Goal: Task Accomplishment & Management: Manage account settings

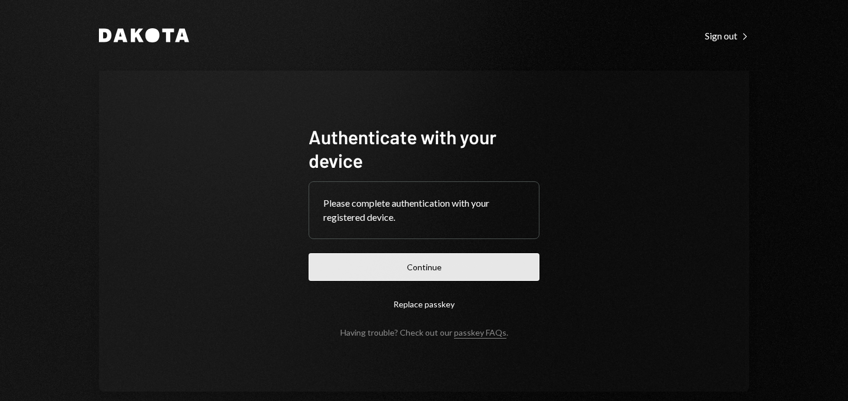
click at [445, 258] on button "Continue" at bounding box center [424, 267] width 231 height 28
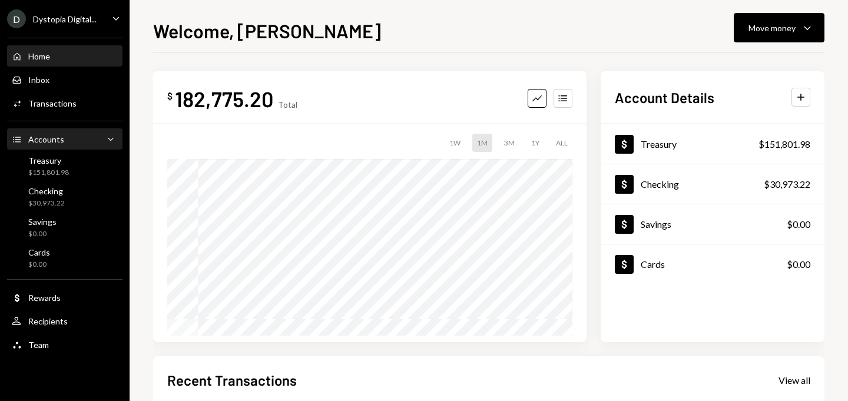
click at [81, 144] on div "Accounts Accounts Caret Down" at bounding box center [65, 139] width 106 height 13
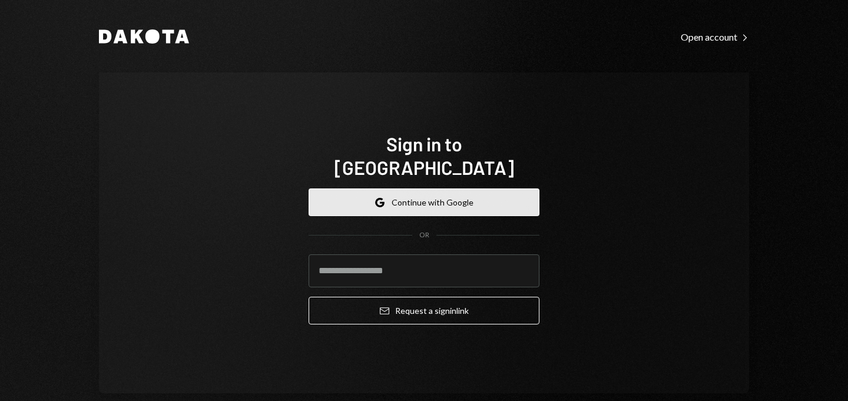
click at [458, 188] on button "Google Continue with Google" at bounding box center [424, 202] width 231 height 28
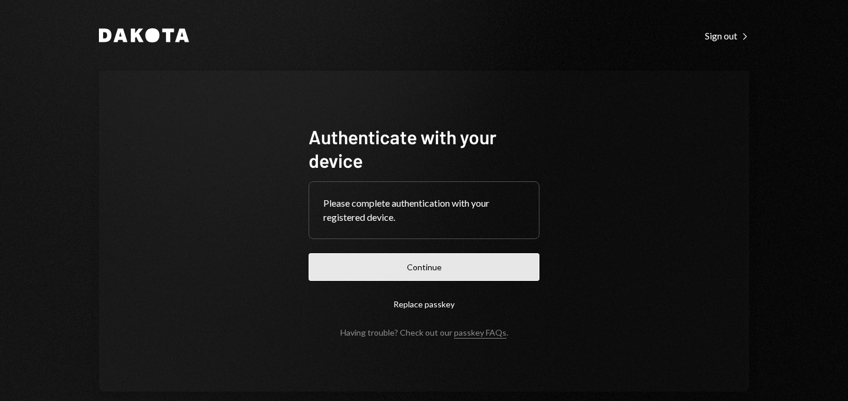
click at [441, 273] on button "Continue" at bounding box center [424, 267] width 231 height 28
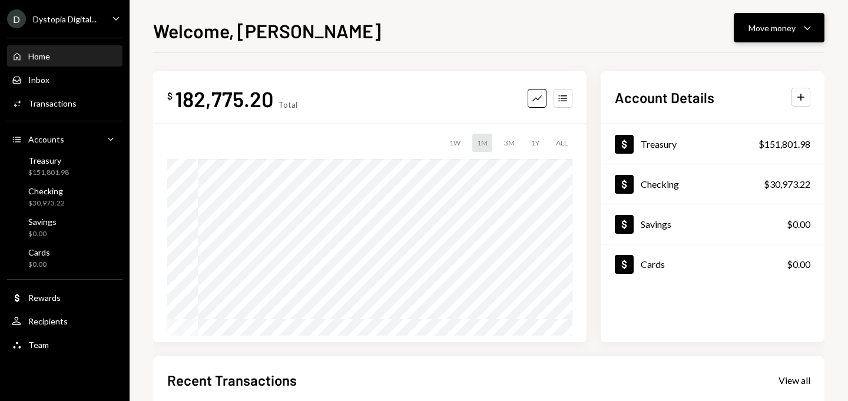
click at [752, 29] on div "Move money" at bounding box center [772, 28] width 47 height 12
click at [77, 156] on div "Treasury $151,801.98" at bounding box center [65, 166] width 106 height 22
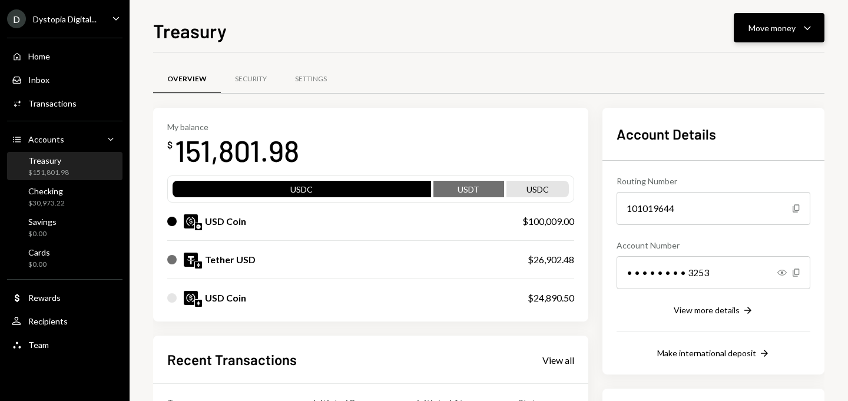
click at [818, 28] on button "Move money Caret Down" at bounding box center [779, 27] width 91 height 29
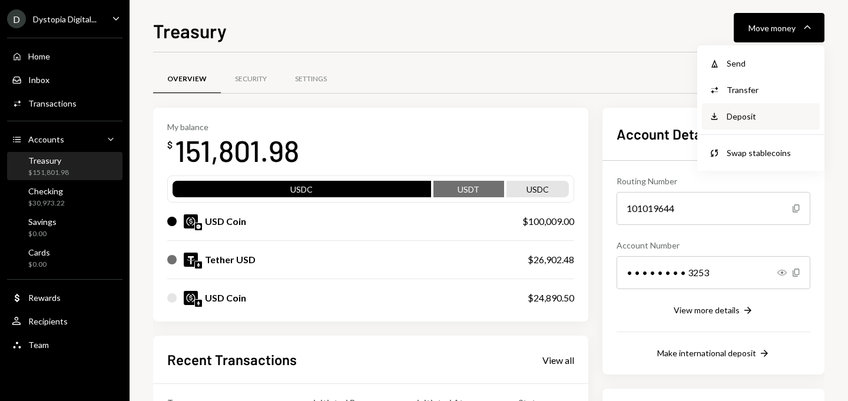
click at [750, 111] on div "Deposit" at bounding box center [770, 116] width 86 height 12
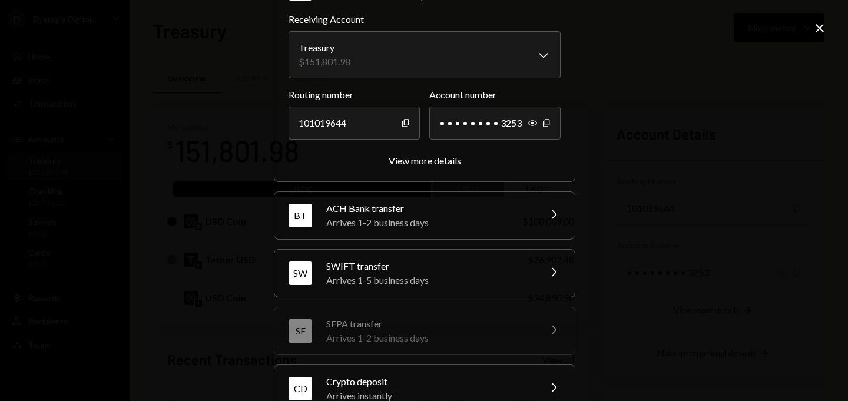
scroll to position [173, 0]
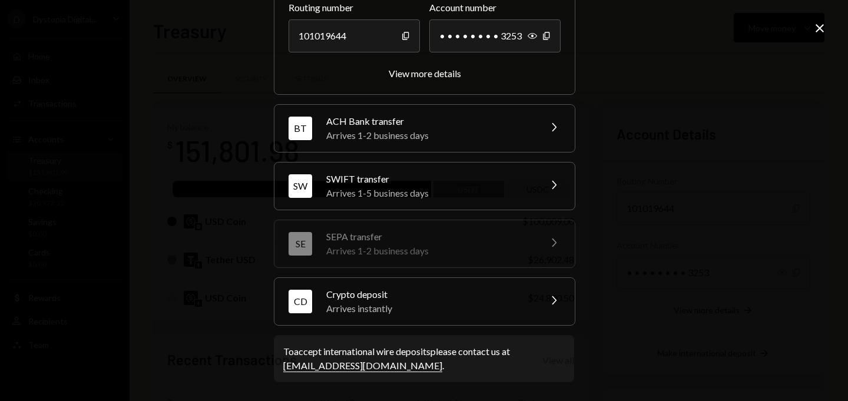
click at [497, 294] on div "Crypto deposit" at bounding box center [429, 294] width 206 height 14
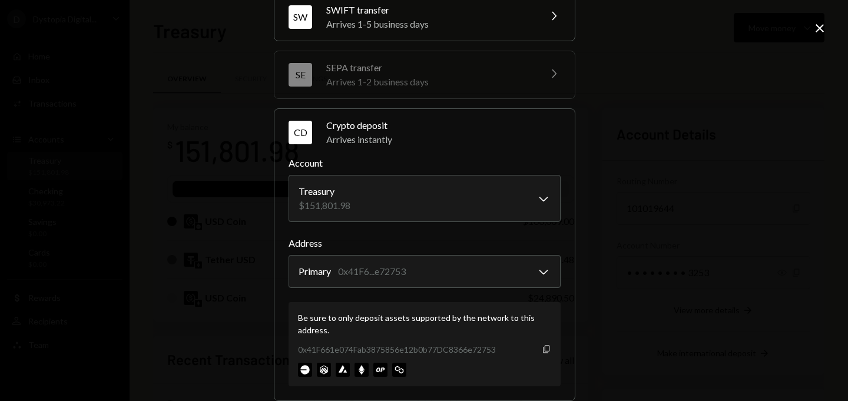
click at [545, 349] on icon "Copy" at bounding box center [546, 349] width 9 height 9
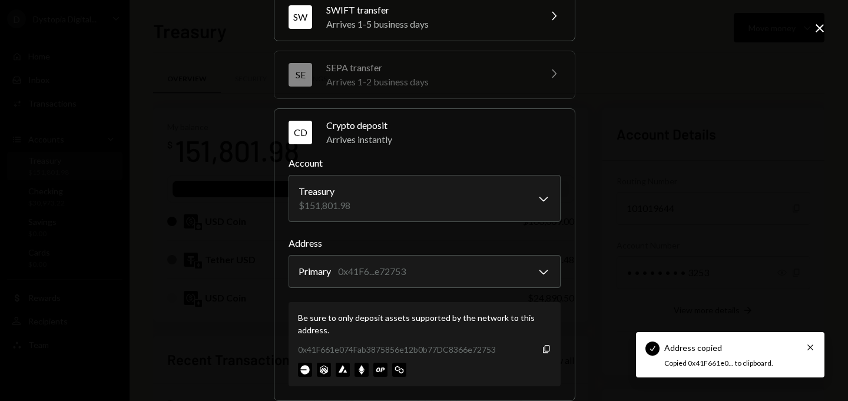
click at [828, 31] on div "**********" at bounding box center [424, 200] width 848 height 401
click at [821, 25] on icon "Close" at bounding box center [820, 28] width 14 height 14
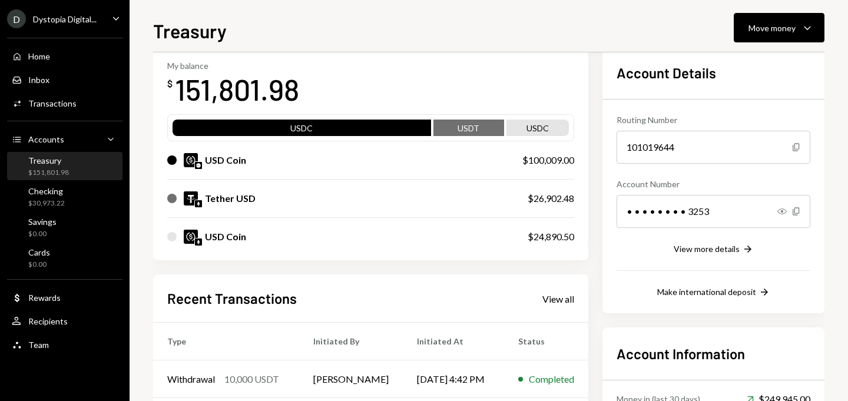
scroll to position [145, 0]
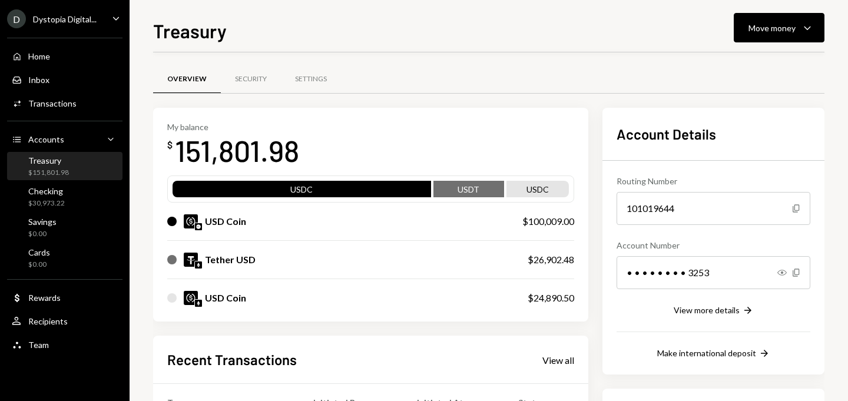
scroll to position [214, 0]
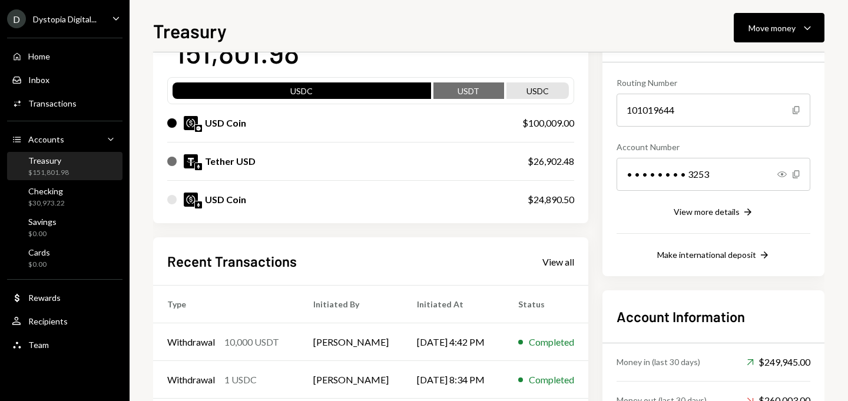
scroll to position [207, 0]
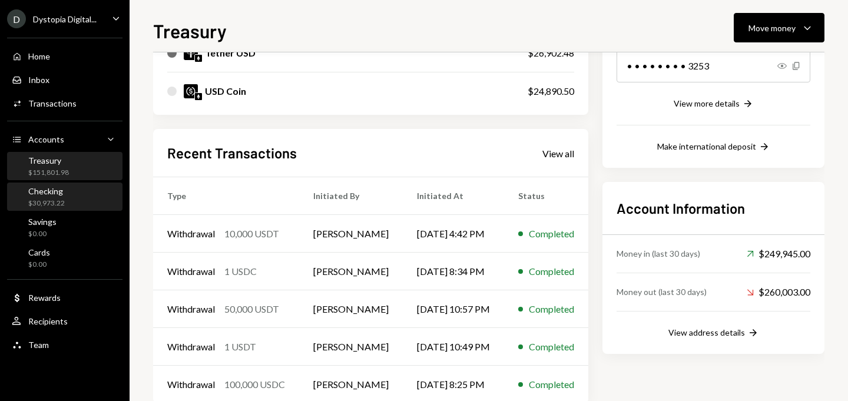
click at [56, 198] on div "$30,973.22" at bounding box center [46, 203] width 37 height 10
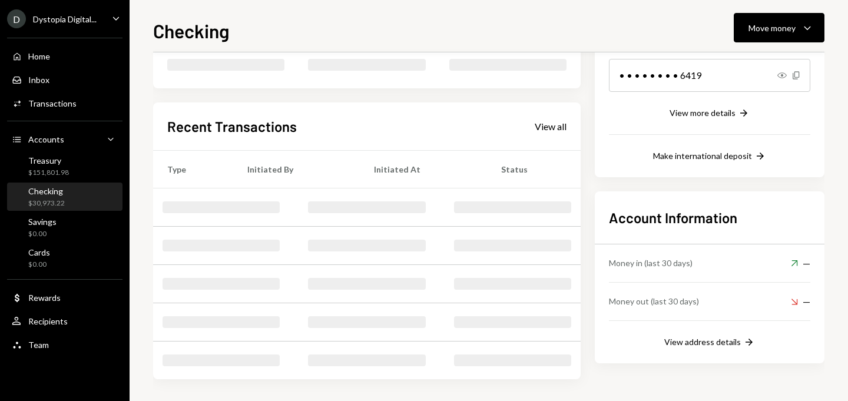
scroll to position [207, 0]
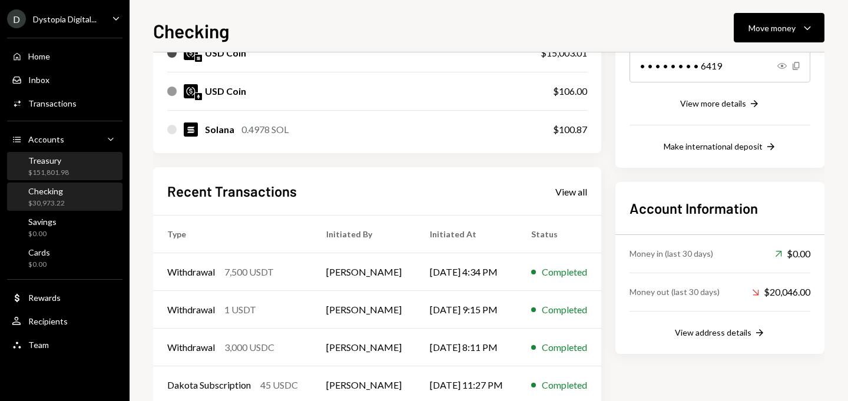
click at [58, 173] on div "$151,801.98" at bounding box center [48, 173] width 41 height 10
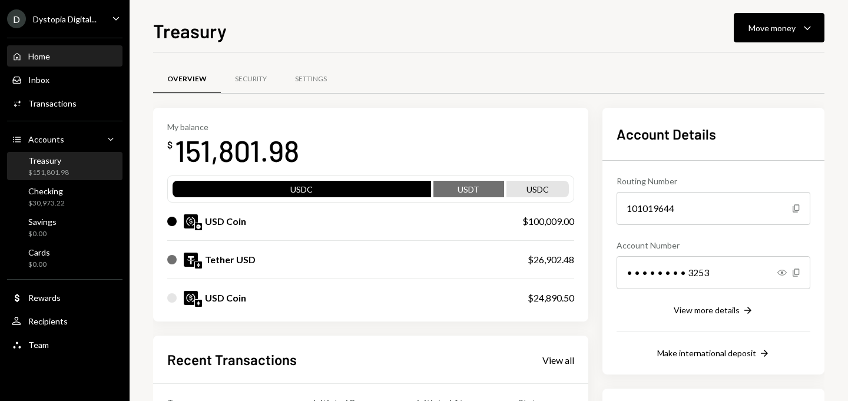
click at [71, 61] on div "Home Home" at bounding box center [65, 56] width 106 height 11
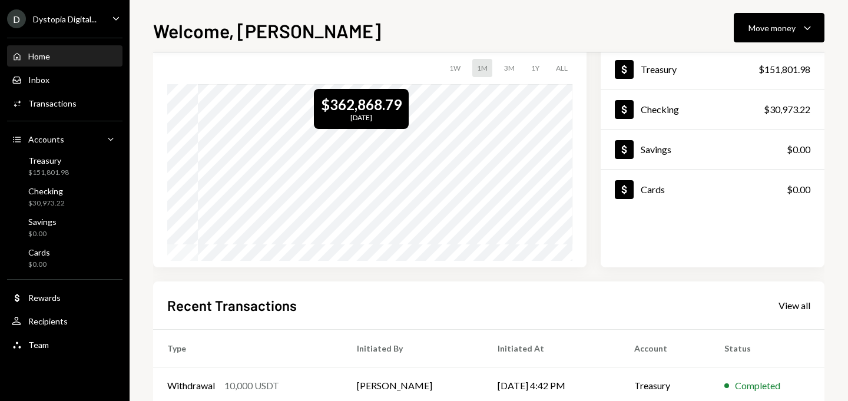
scroll to position [187, 0]
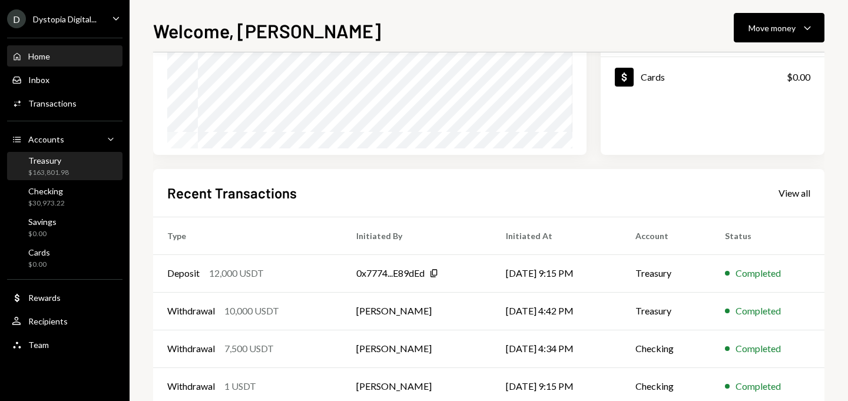
click at [65, 168] on div "$163,801.98" at bounding box center [48, 173] width 41 height 10
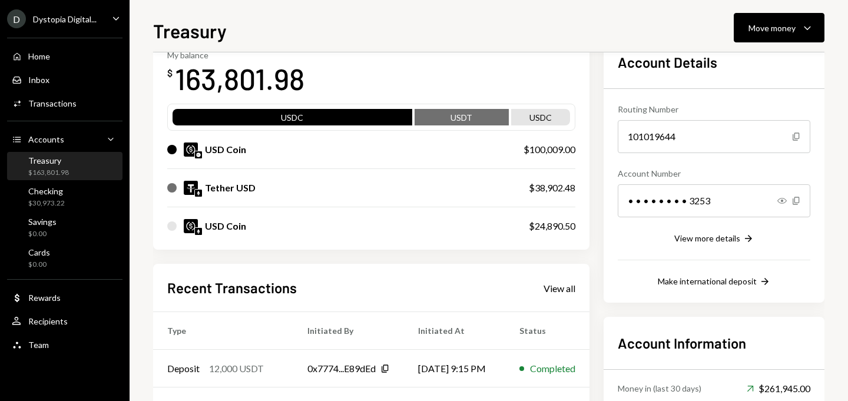
scroll to position [150, 0]
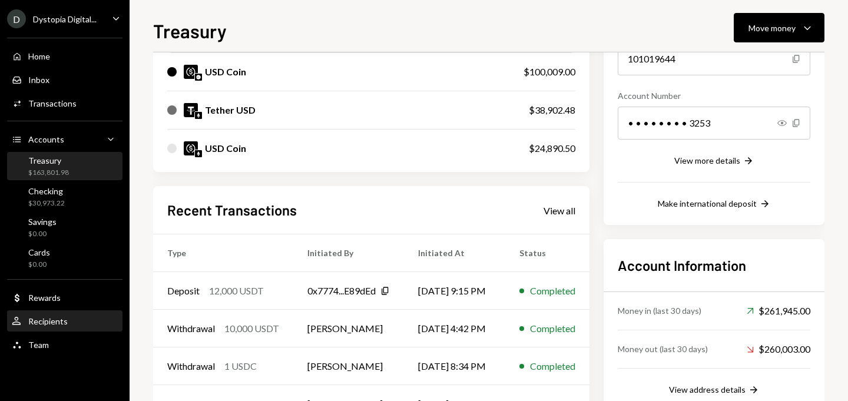
click at [67, 329] on div "User Recipients" at bounding box center [65, 322] width 106 height 20
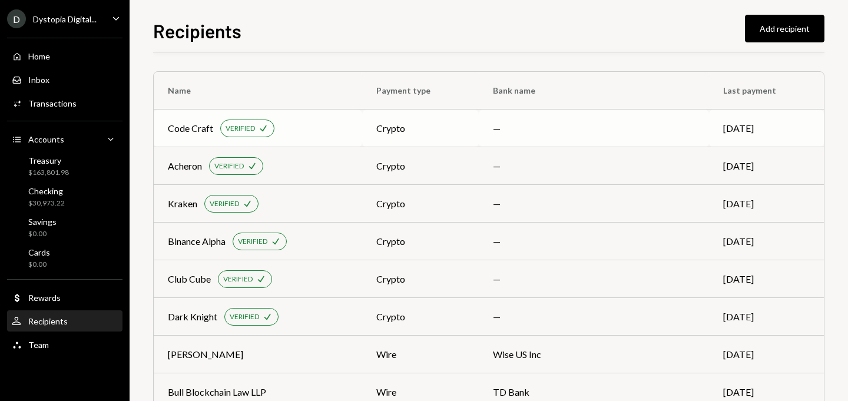
scroll to position [72, 0]
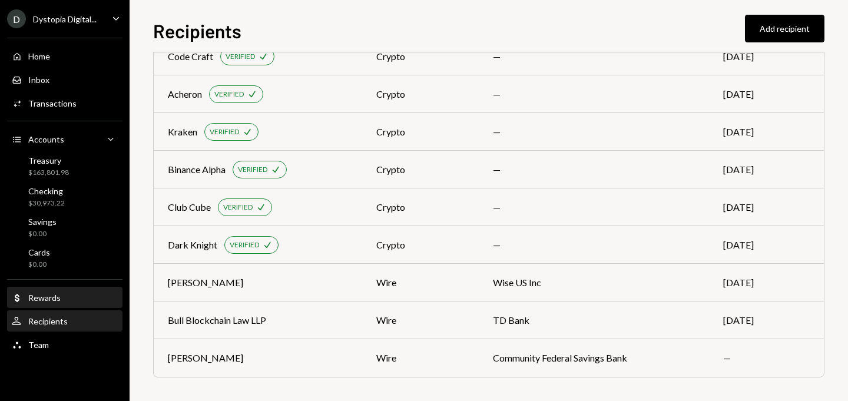
click at [49, 300] on div "Rewards" at bounding box center [44, 298] width 32 height 10
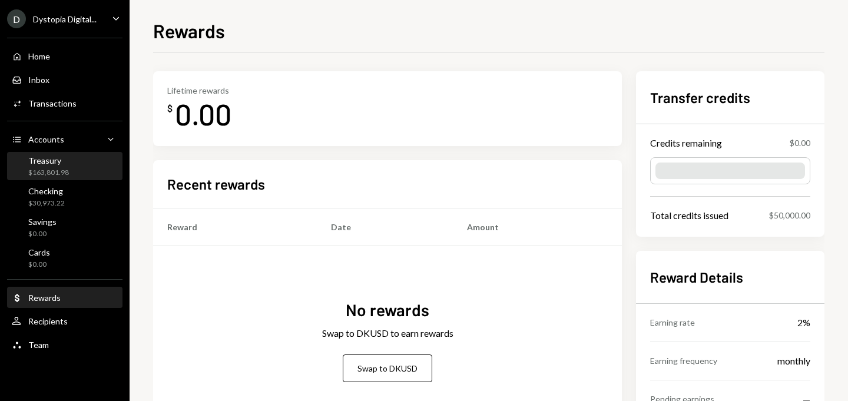
click at [61, 154] on div "Treasury $163,801.98" at bounding box center [65, 166] width 106 height 27
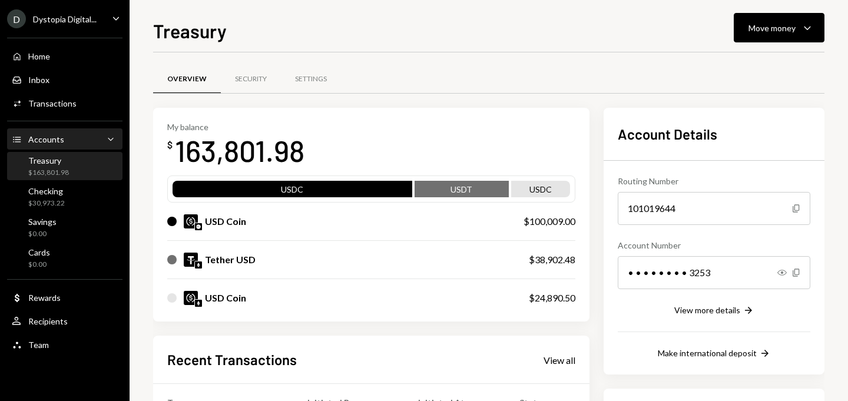
click at [54, 138] on div "Accounts" at bounding box center [46, 139] width 36 height 10
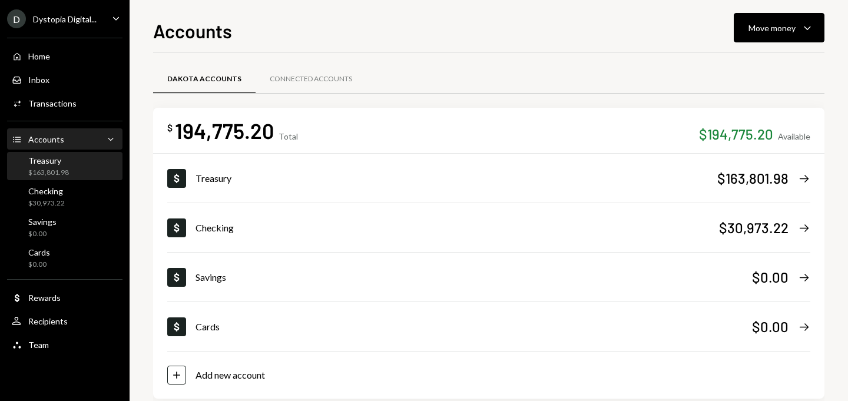
click at [56, 170] on div "$163,801.98" at bounding box center [48, 173] width 41 height 10
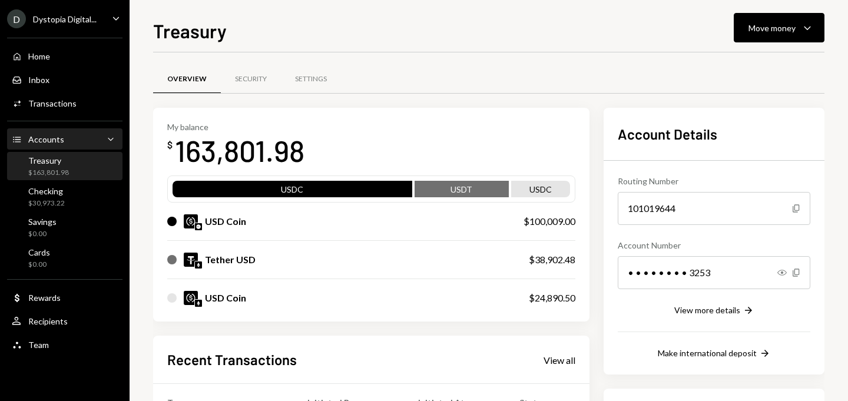
click at [53, 144] on div "Accounts" at bounding box center [46, 139] width 36 height 10
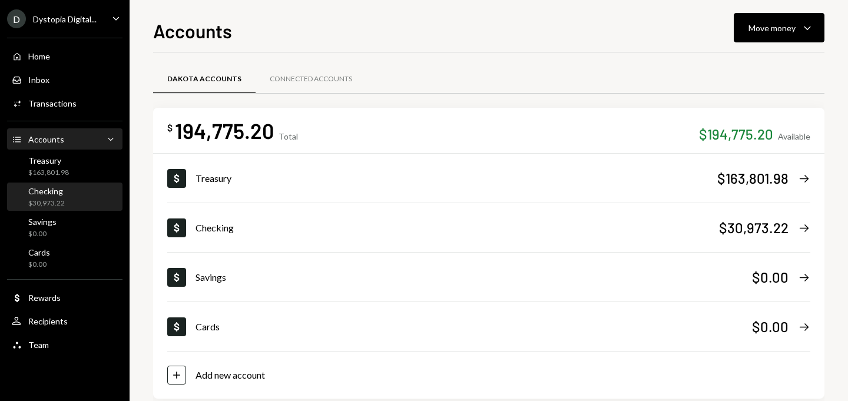
click at [54, 193] on div "Checking" at bounding box center [46, 191] width 37 height 10
